Goal: Use online tool/utility

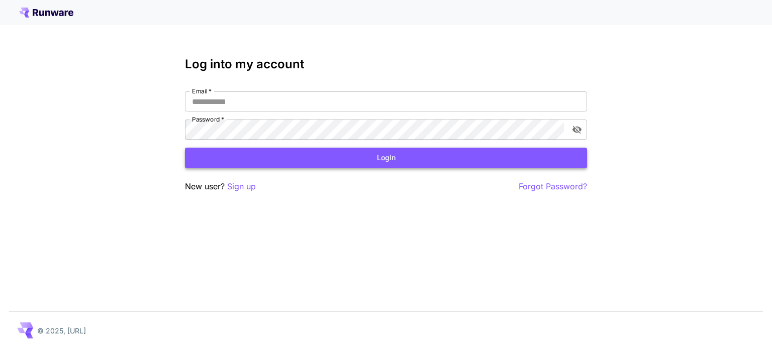
type input "**********"
click at [358, 156] on button "Login" at bounding box center [386, 158] width 402 height 21
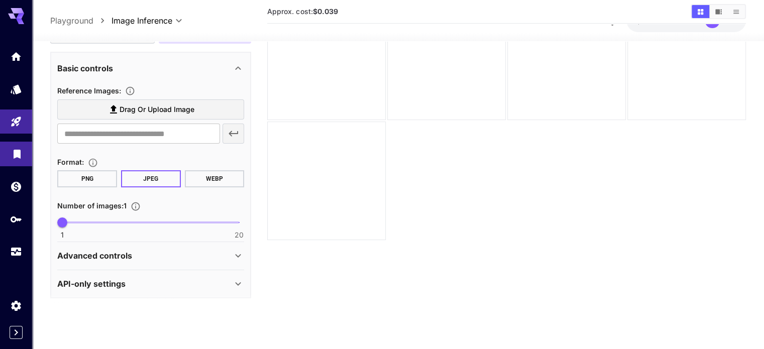
scroll to position [167, 0]
click at [233, 251] on icon at bounding box center [238, 255] width 12 height 12
click at [236, 251] on icon at bounding box center [238, 255] width 12 height 12
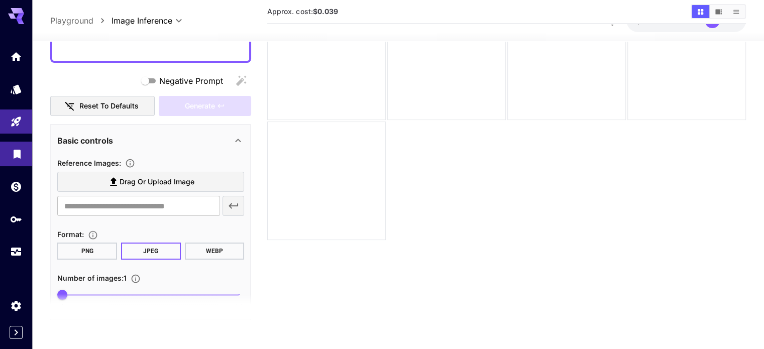
scroll to position [85, 0]
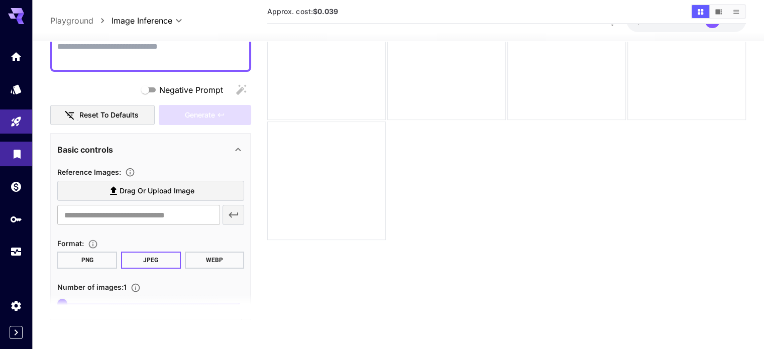
click at [85, 256] on button "PNG" at bounding box center [87, 260] width 60 height 17
click at [141, 258] on button "JPEG" at bounding box center [151, 260] width 60 height 17
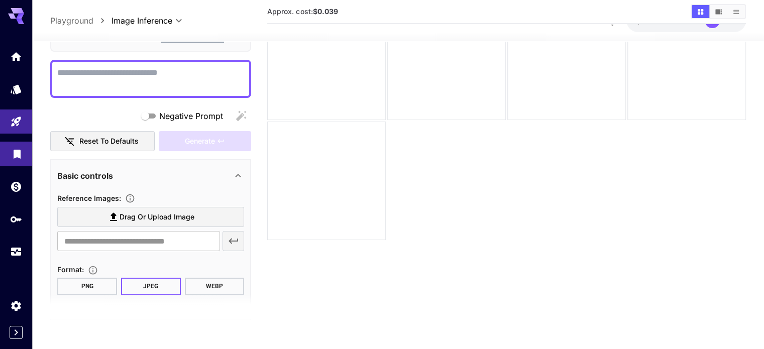
scroll to position [0, 0]
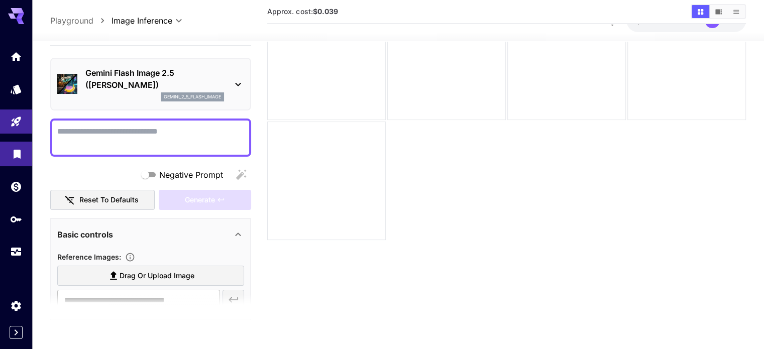
click at [235, 86] on icon at bounding box center [238, 84] width 12 height 12
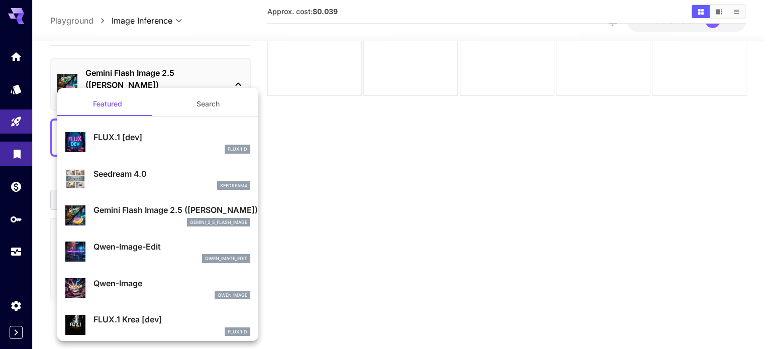
click at [123, 141] on p "FLUX.1 [dev]" at bounding box center [171, 137] width 157 height 12
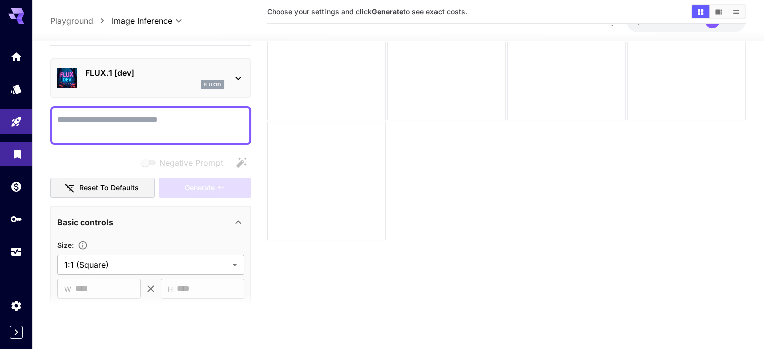
click at [233, 77] on icon at bounding box center [238, 78] width 12 height 12
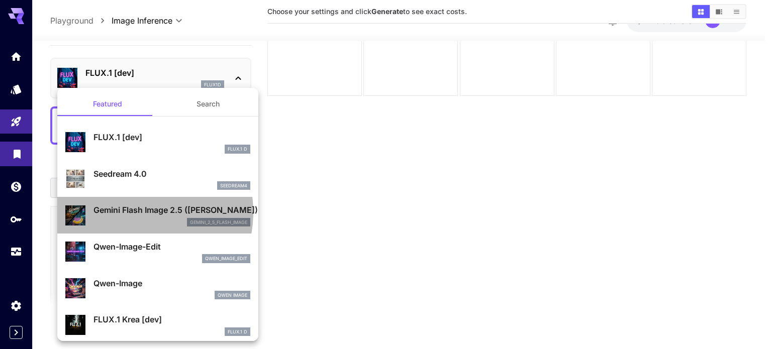
click at [127, 212] on p "Gemini Flash Image 2.5 ([PERSON_NAME])" at bounding box center [171, 210] width 157 height 12
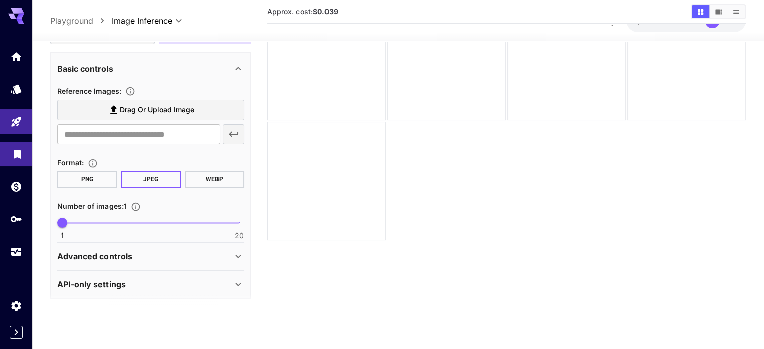
scroll to position [167, 0]
